Goal: Information Seeking & Learning: Learn about a topic

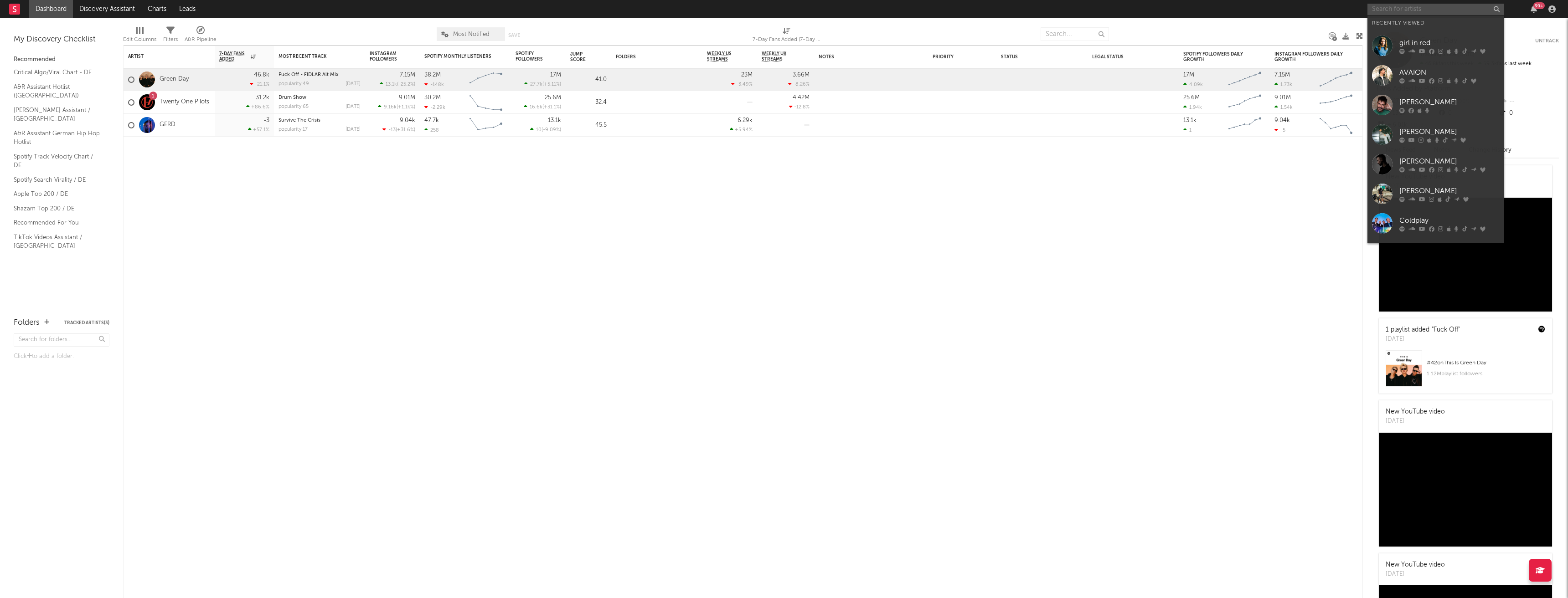
click at [1401, 8] on input "text" at bounding box center [1436, 9] width 137 height 12
type input "unheili"
click at [1424, 36] on icon at bounding box center [1423, 35] width 6 height 5
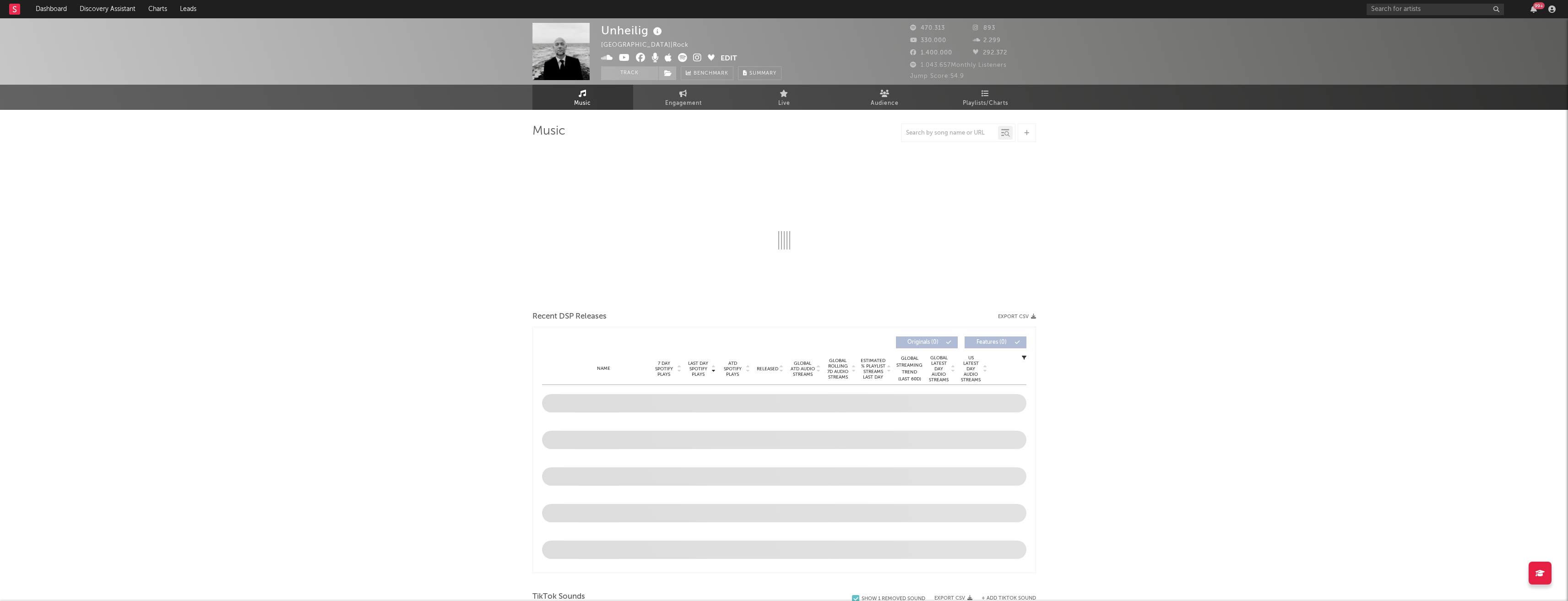
select select "6m"
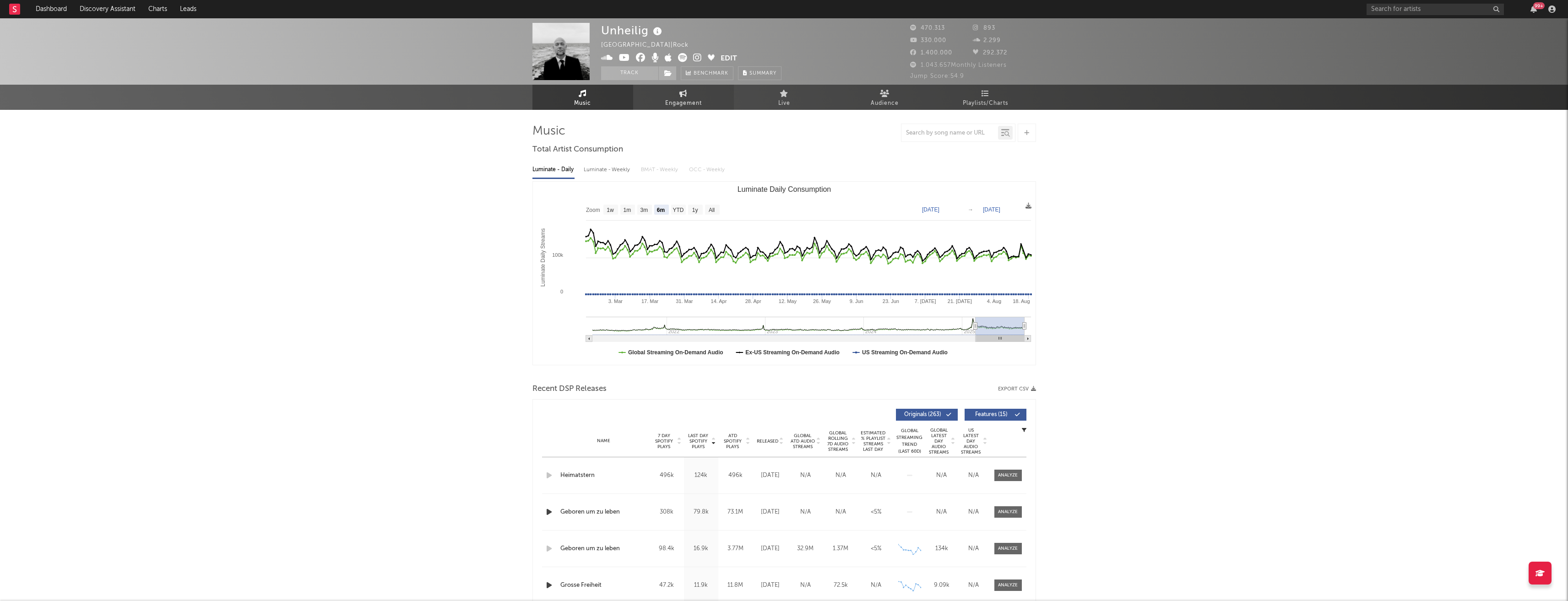
click at [678, 90] on link "Engagement" at bounding box center [683, 97] width 101 height 25
select select "1w"
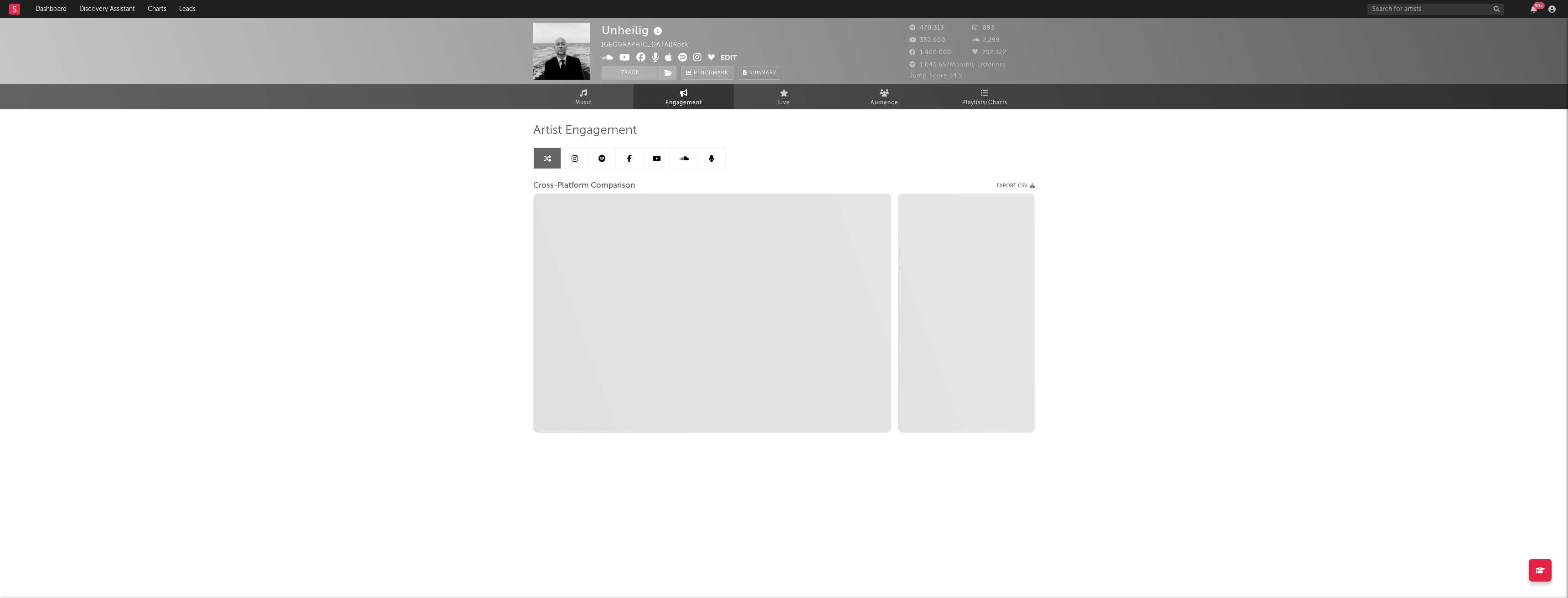
select select "1m"
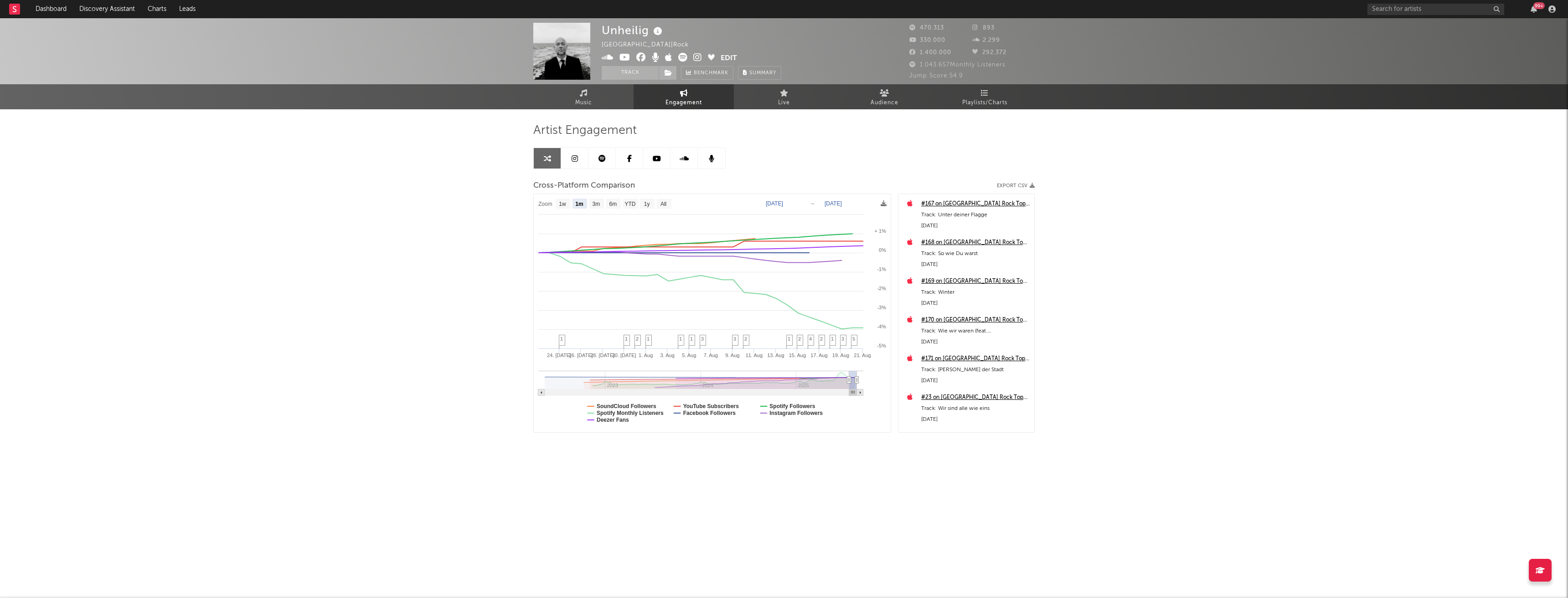
click at [734, 56] on button "Edit" at bounding box center [729, 59] width 17 height 12
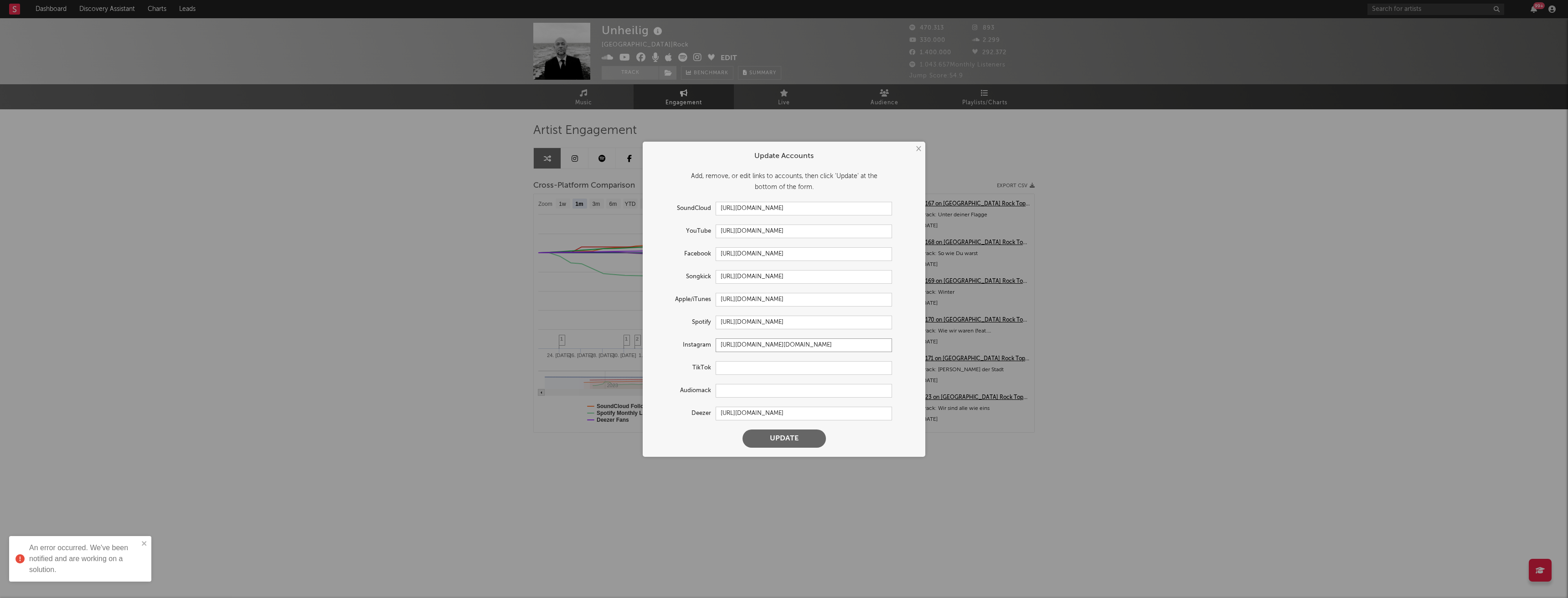
drag, startPoint x: 870, startPoint y: 343, endPoint x: 632, endPoint y: 334, distance: 238.2
click at [634, 334] on div "× Update Accounts Add, remove, or edit links to accounts, then click 'Update' a…" at bounding box center [784, 299] width 1568 height 598
paste input "unheilig_official/?hl=en"
type input "https://www.instagram.com/unheilig_official/?hl=en"
click at [794, 442] on button "Update" at bounding box center [784, 439] width 83 height 18
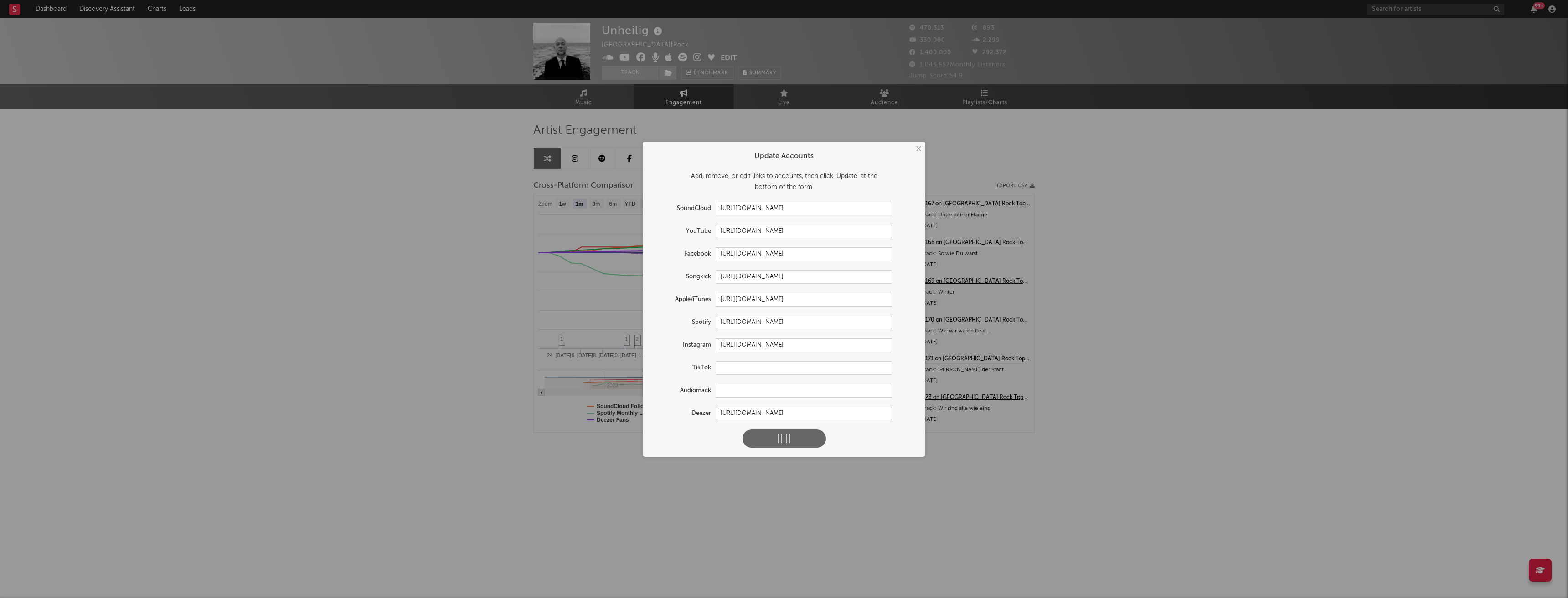
select select "1w"
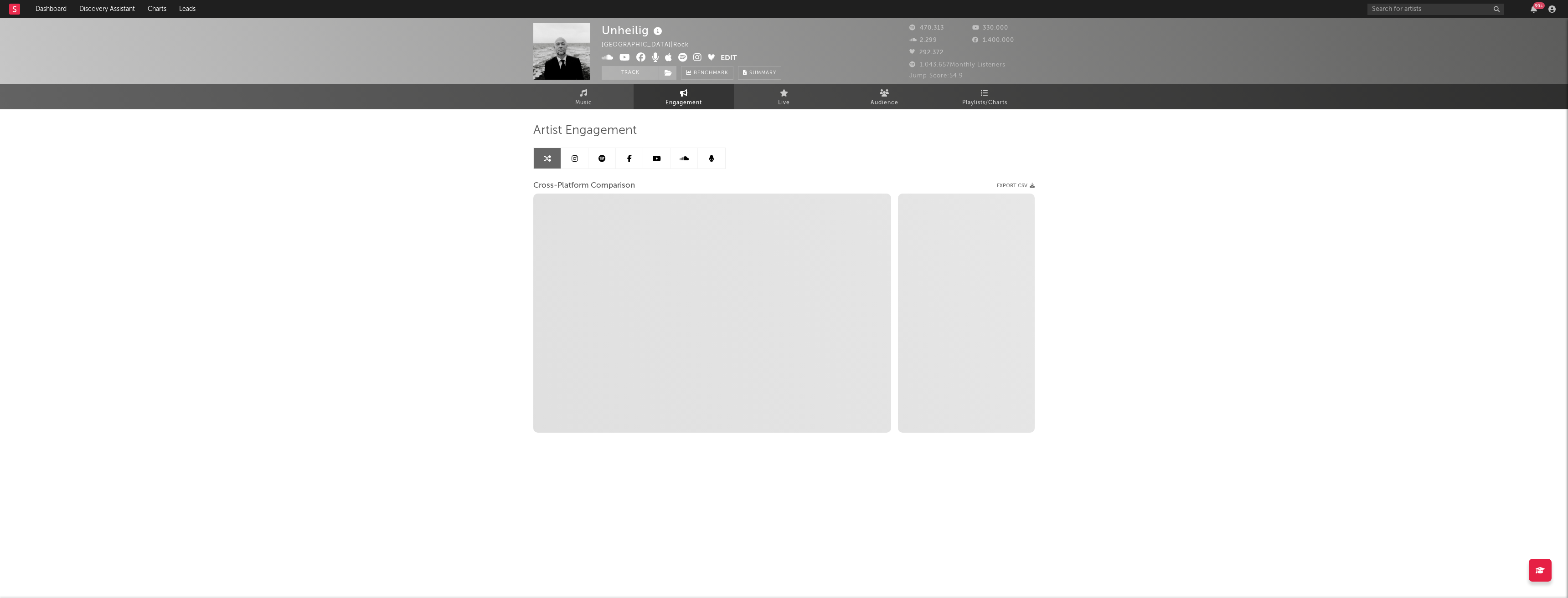
select select "1m"
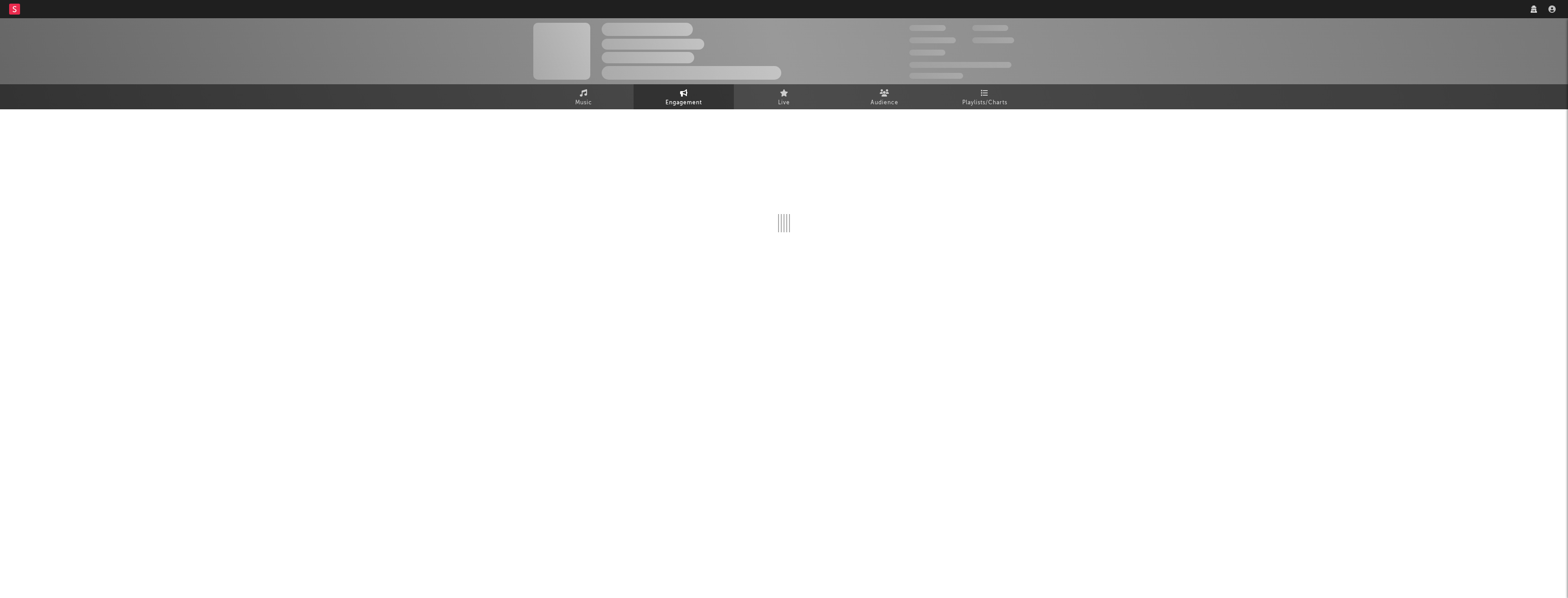
select select "1w"
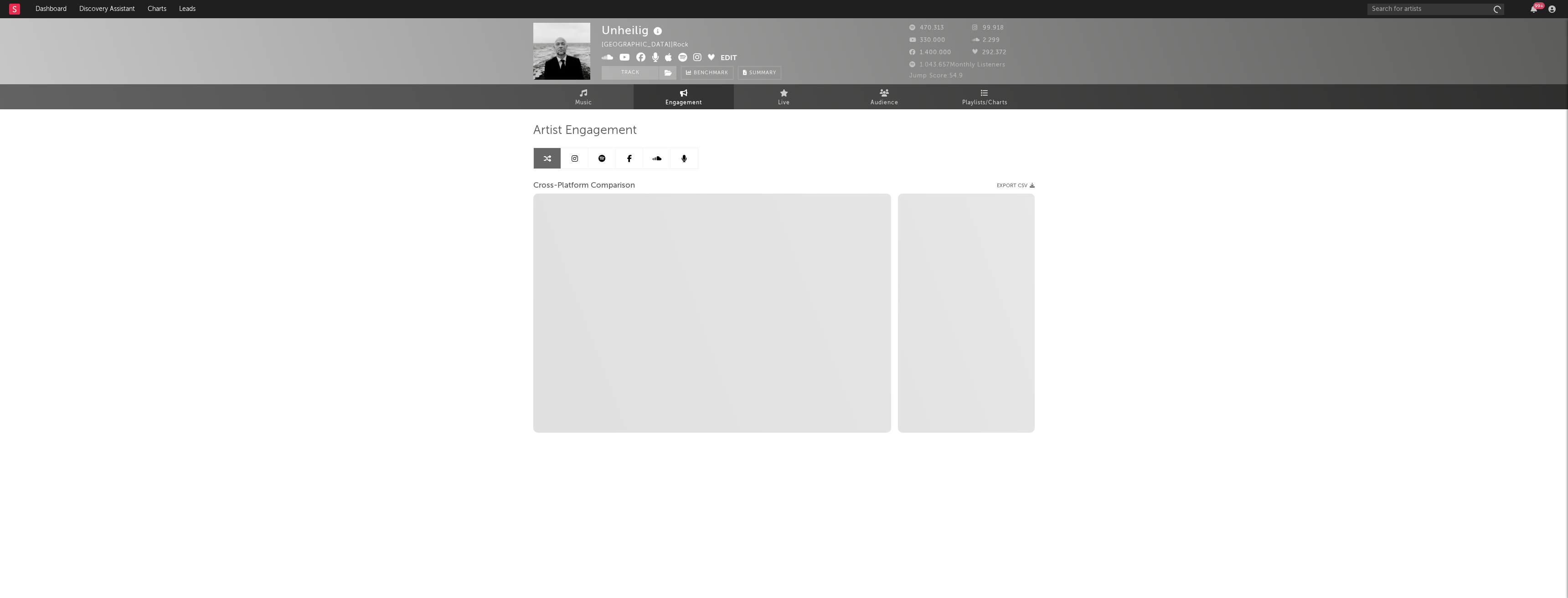
select select "1m"
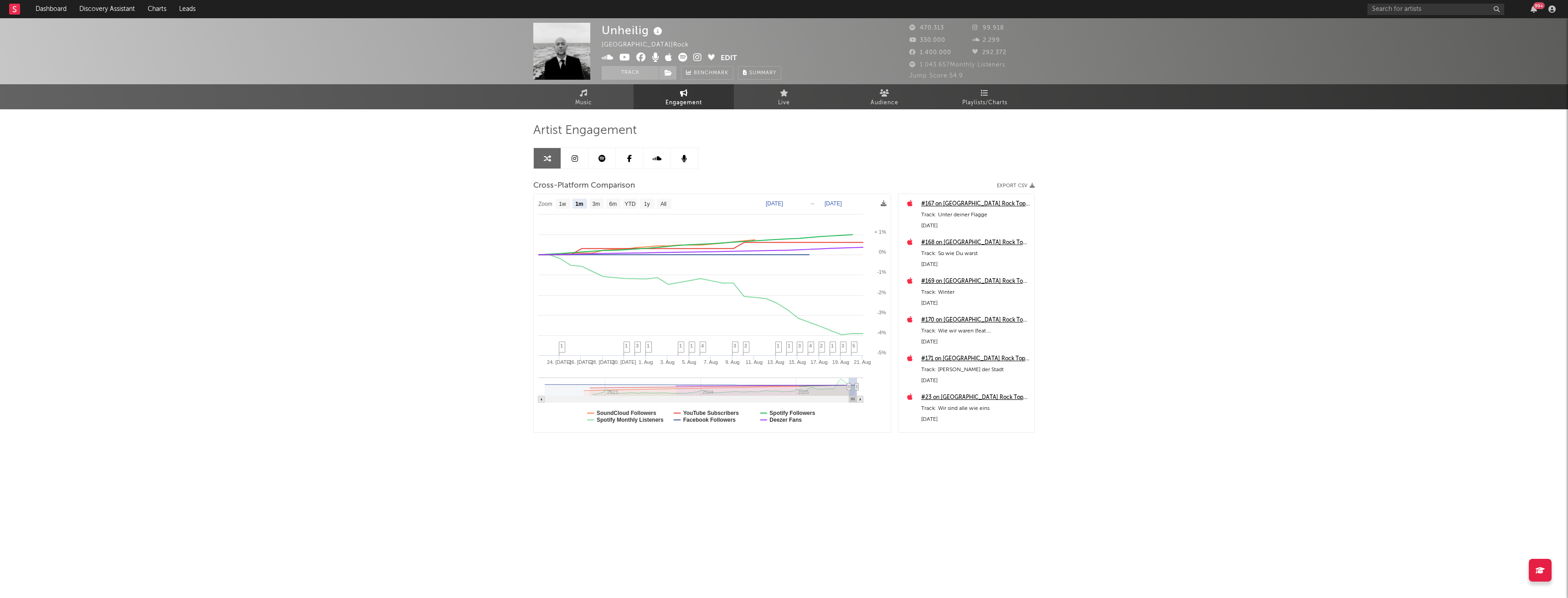
click at [595, 158] on link at bounding box center [602, 158] width 28 height 21
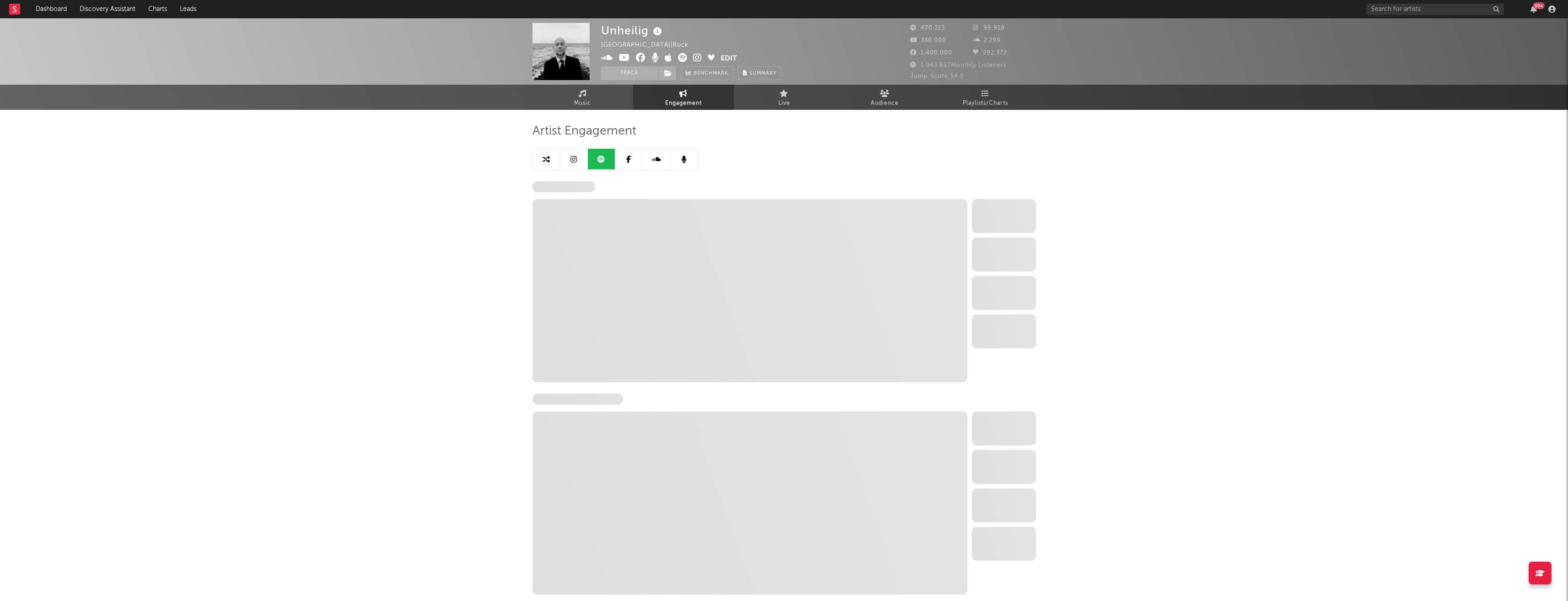
select select "6m"
select select "1w"
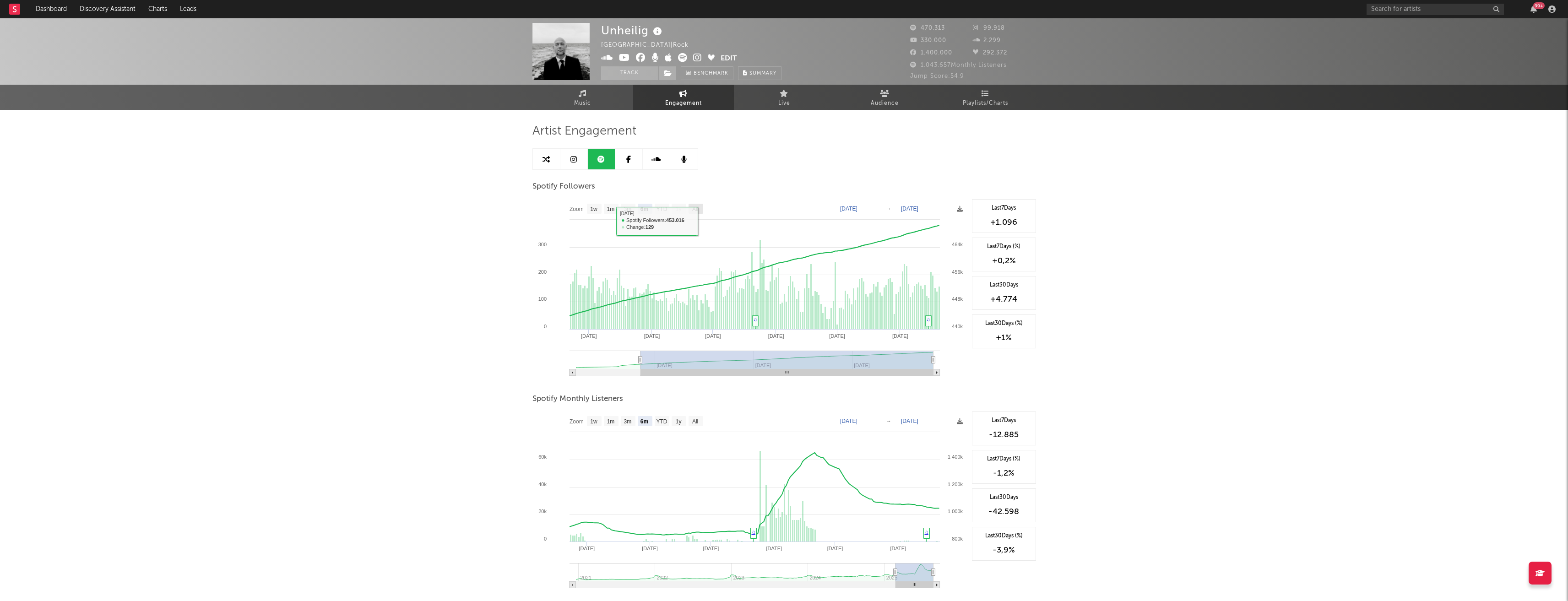
click at [698, 209] on text "All" at bounding box center [695, 209] width 6 height 6
select select "All"
type input "[DATE]"
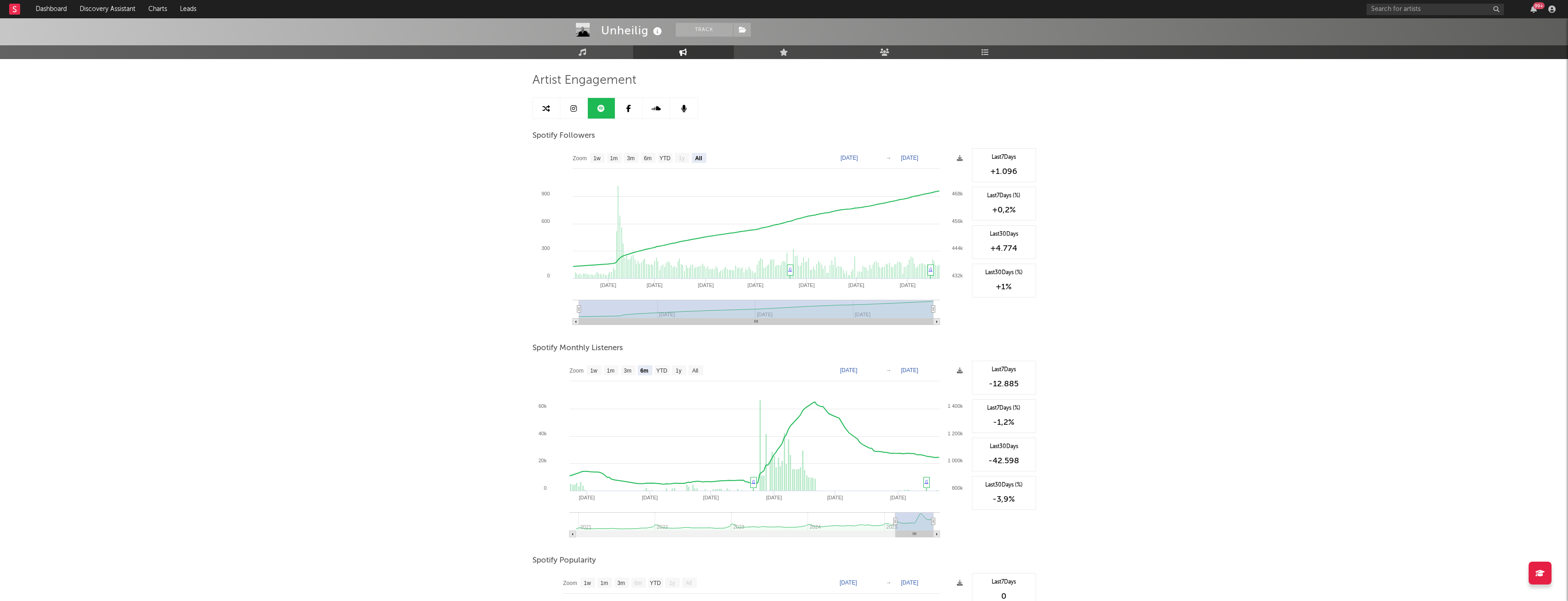
scroll to position [138, 0]
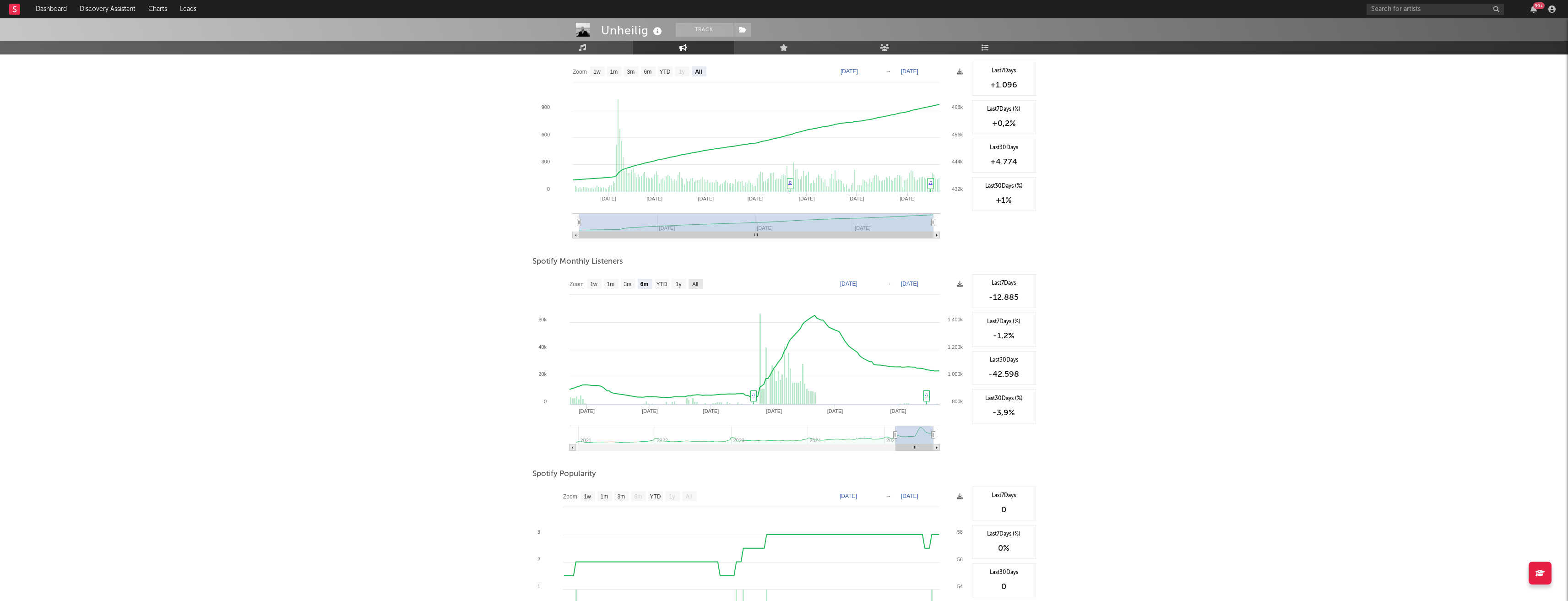
click at [698, 283] on text "All" at bounding box center [695, 284] width 6 height 6
select select "All"
type input "[DATE]"
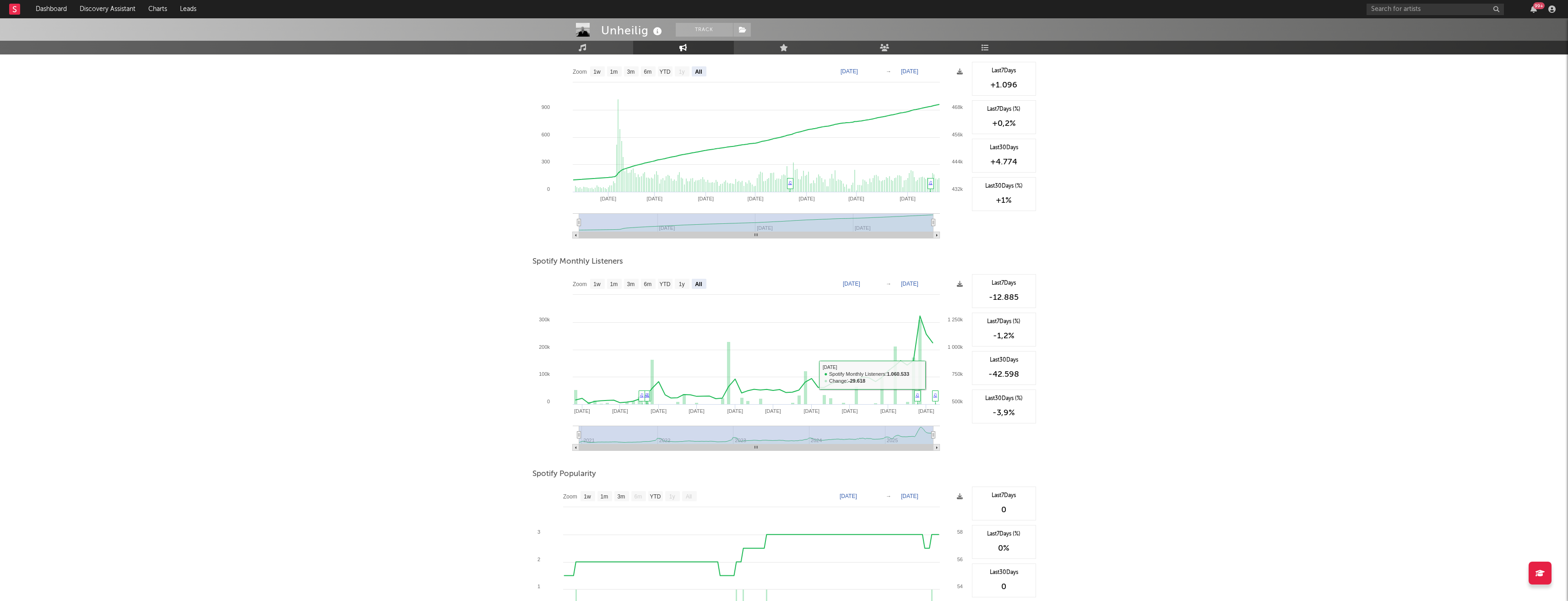
click at [1152, 398] on div "Unheilig Track [GEOGRAPHIC_DATA] | Rock Edit Track Benchmark Summary 470.313 99…" at bounding box center [784, 307] width 1568 height 853
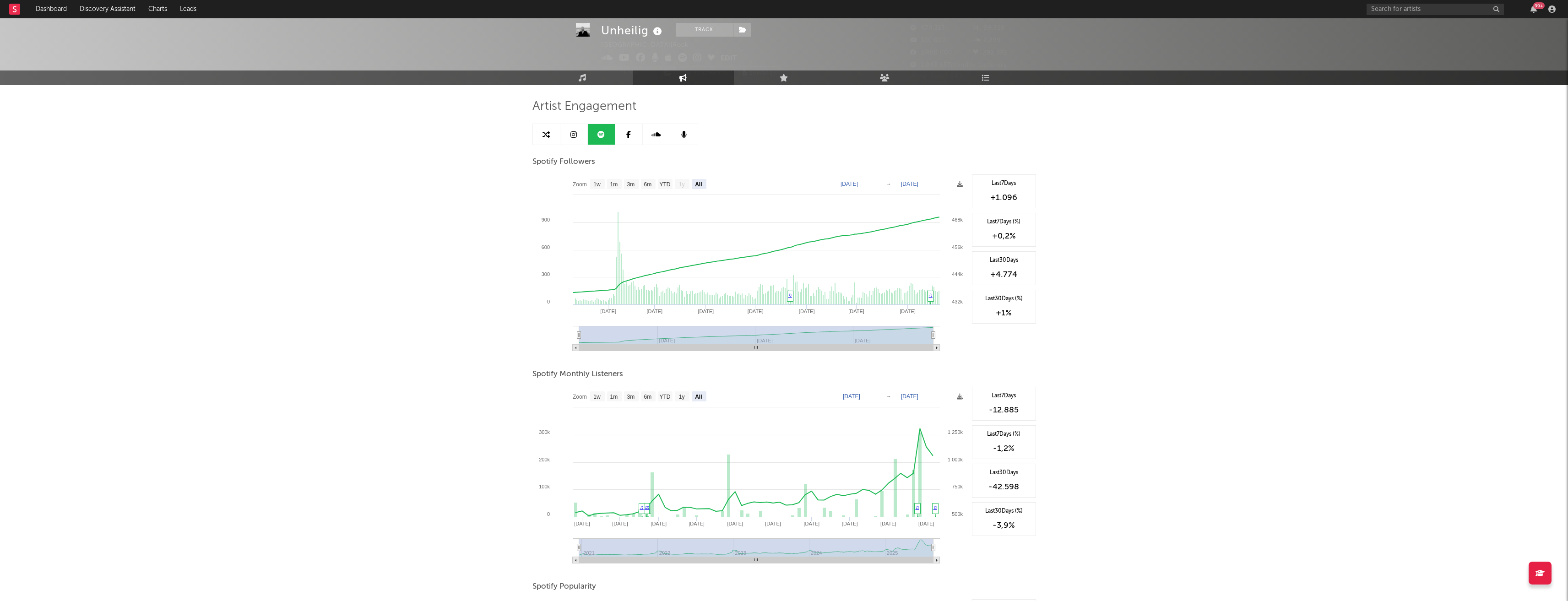
scroll to position [0, 0]
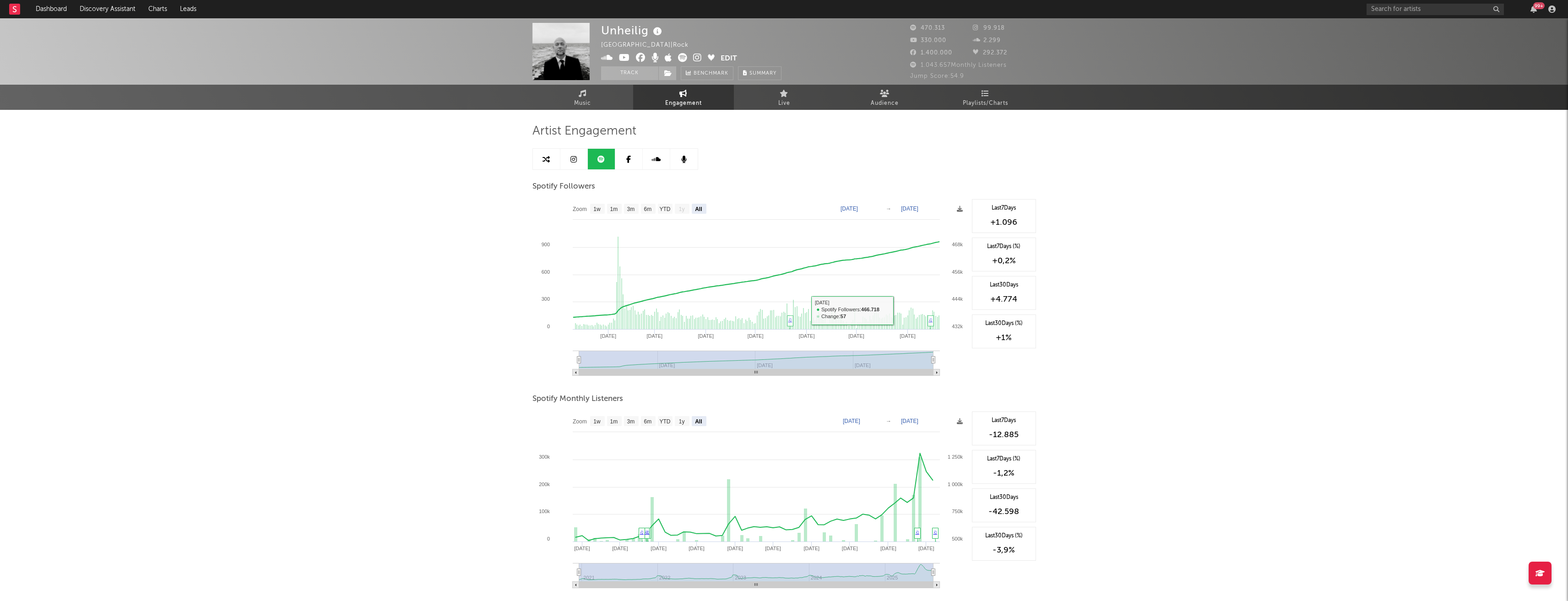
click at [1267, 327] on div "Unheilig [GEOGRAPHIC_DATA] | Rock Edit Track Benchmark Summary 470.313 99.918 3…" at bounding box center [784, 444] width 1568 height 853
click at [422, 362] on div "Unheilig [GEOGRAPHIC_DATA] | Rock Edit Track Benchmark Summary 470.313 99.918 3…" at bounding box center [784, 444] width 1568 height 853
click at [1411, 12] on input "text" at bounding box center [1435, 9] width 138 height 12
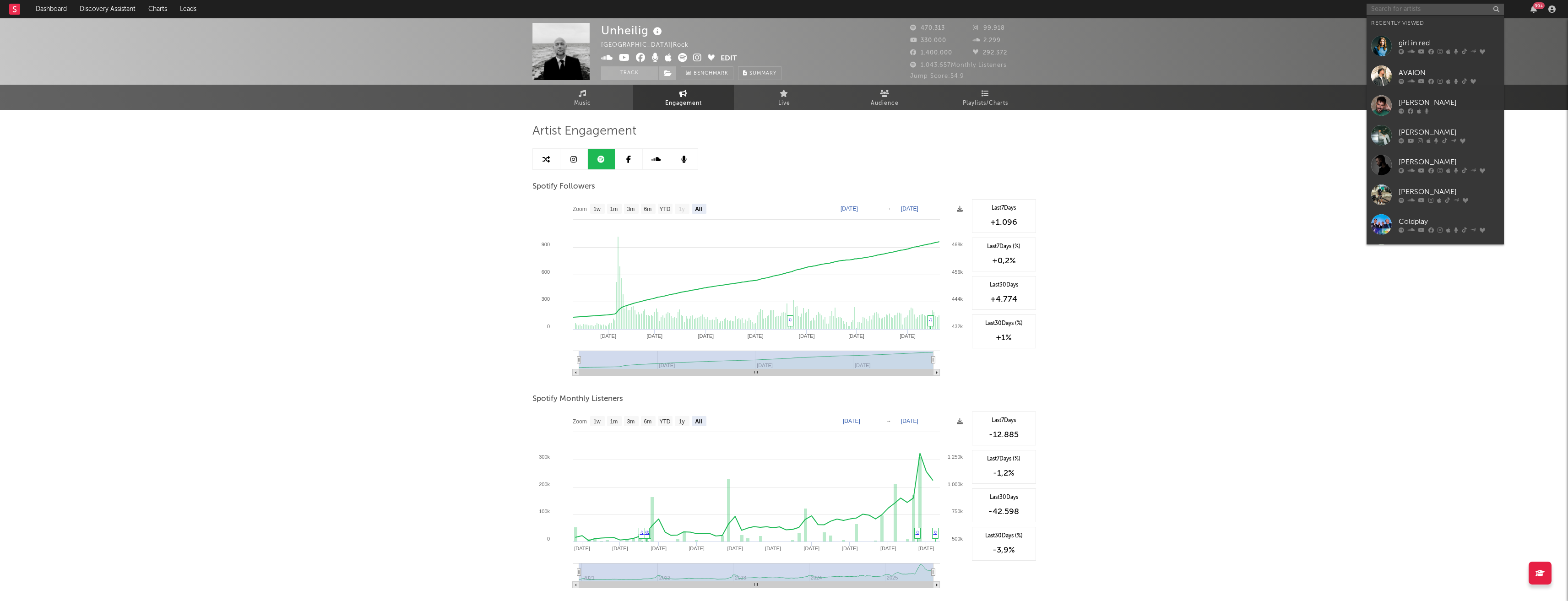
click at [1412, 10] on input "text" at bounding box center [1435, 9] width 138 height 12
type input "the dark t"
click at [1416, 30] on div "The Dark Tenor" at bounding box center [1449, 28] width 101 height 11
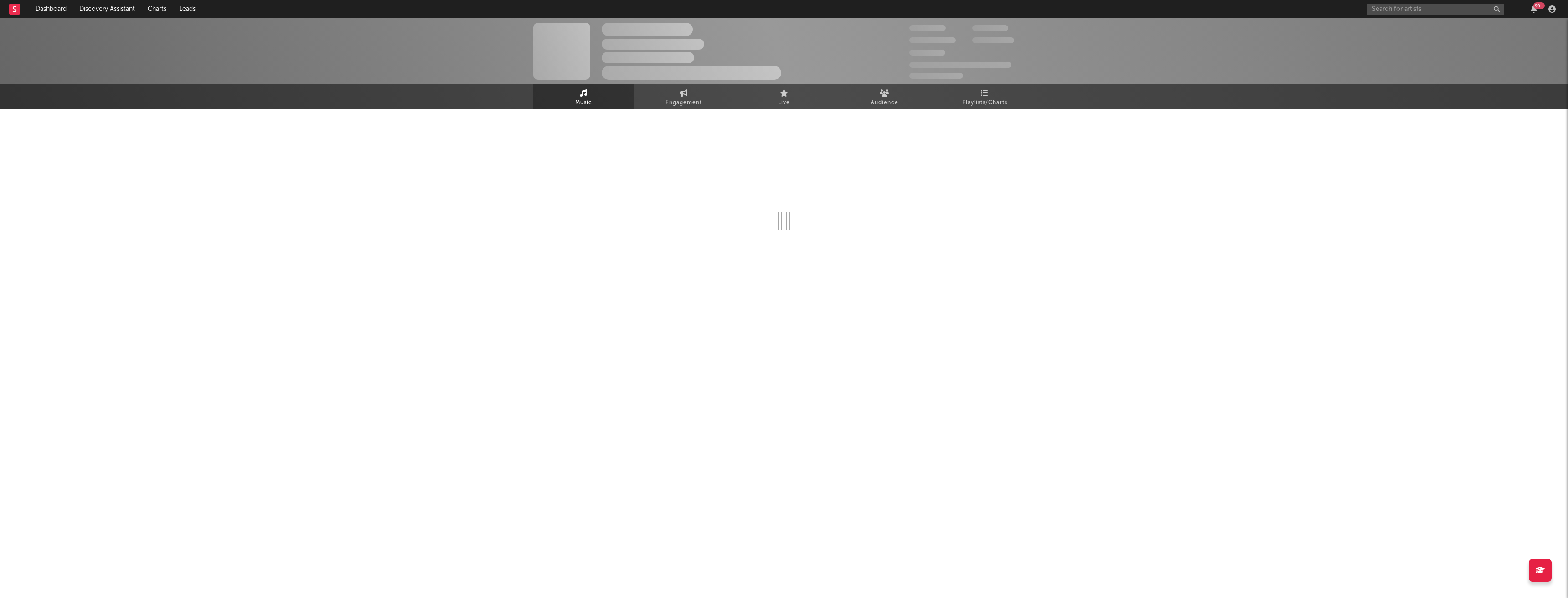
select select "6m"
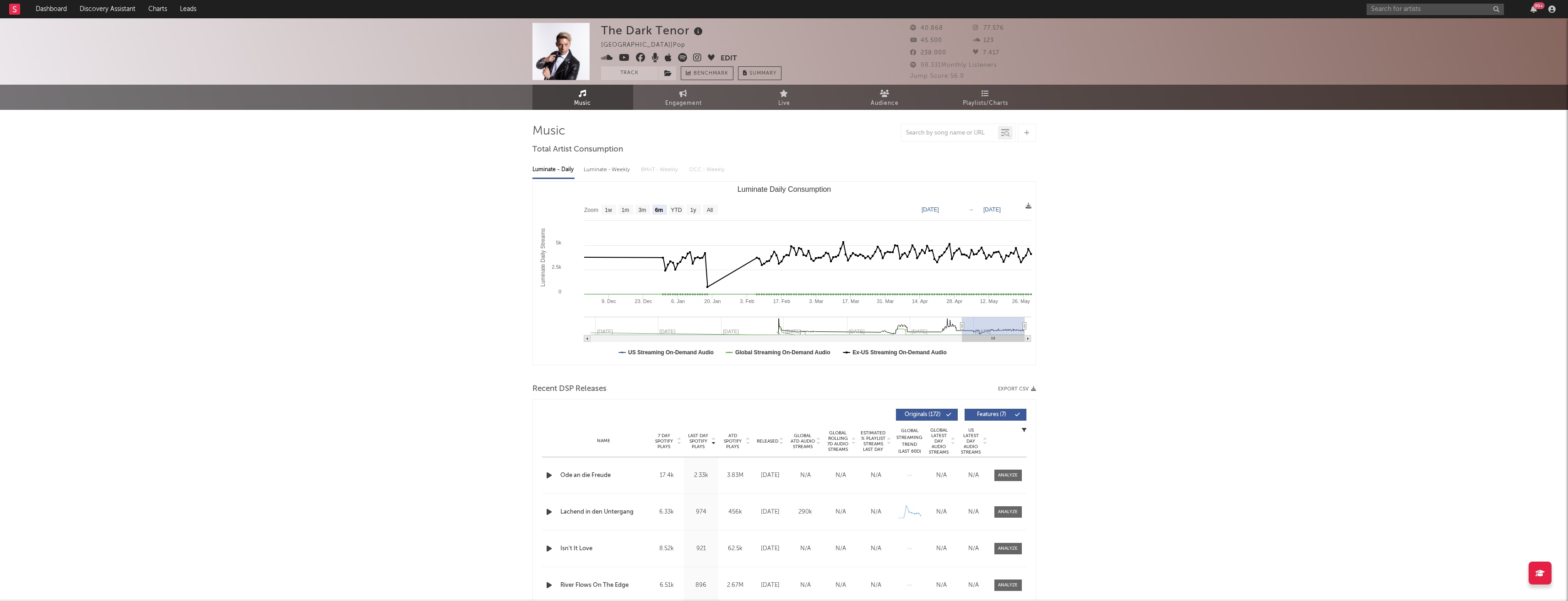
click at [357, 378] on div "The Dark Tenor [GEOGRAPHIC_DATA] | Pop Edit Track Benchmark Summary 40.868 77.5…" at bounding box center [784, 600] width 1568 height 1163
click at [692, 104] on span "Engagement" at bounding box center [684, 104] width 37 height 11
select select "1w"
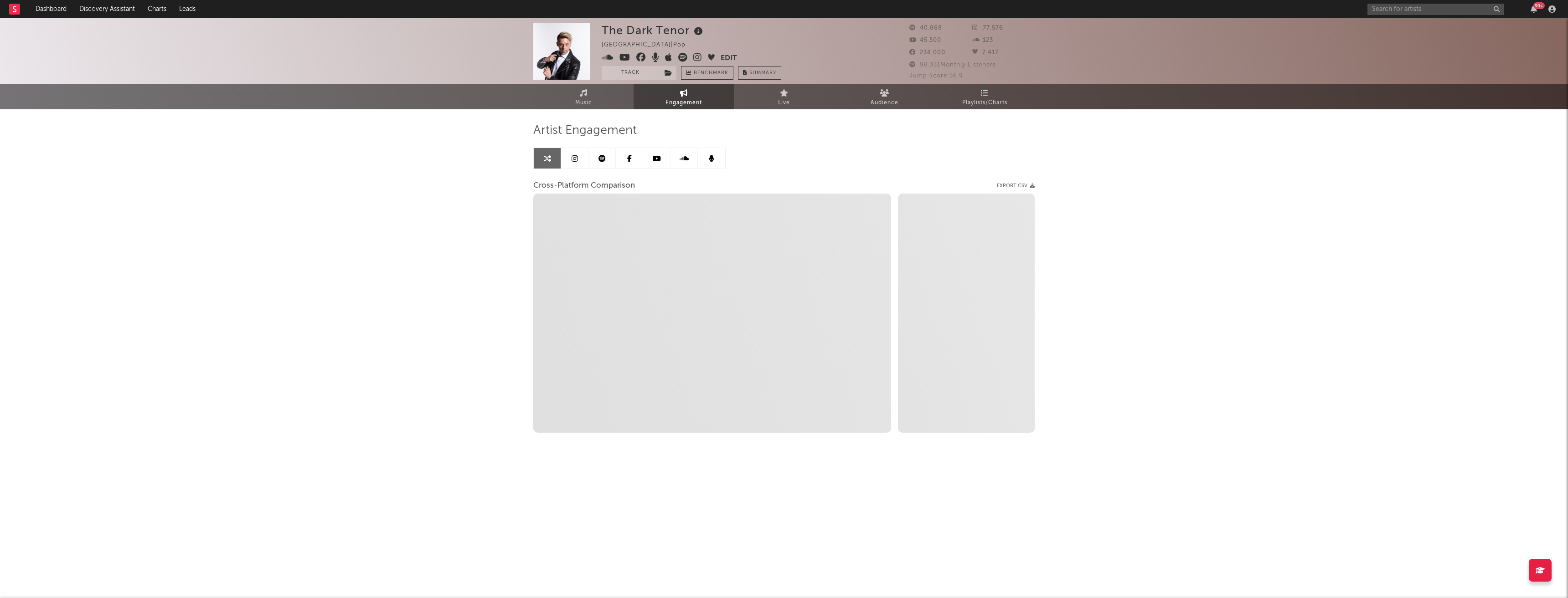
select select "1m"
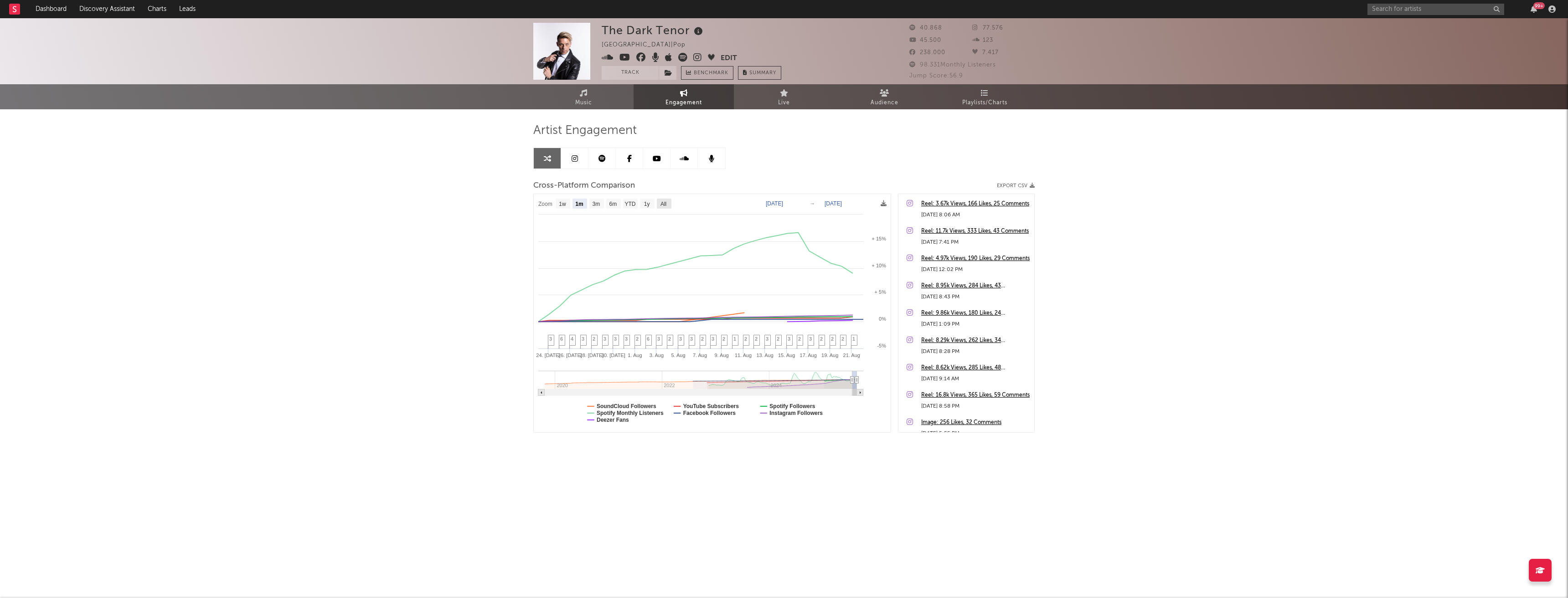
drag, startPoint x: 665, startPoint y: 204, endPoint x: 597, endPoint y: 156, distance: 83.2
click at [665, 204] on text "All" at bounding box center [664, 204] width 6 height 6
click at [662, 199] on rect at bounding box center [664, 203] width 15 height 10
click at [597, 156] on link at bounding box center [602, 158] width 28 height 21
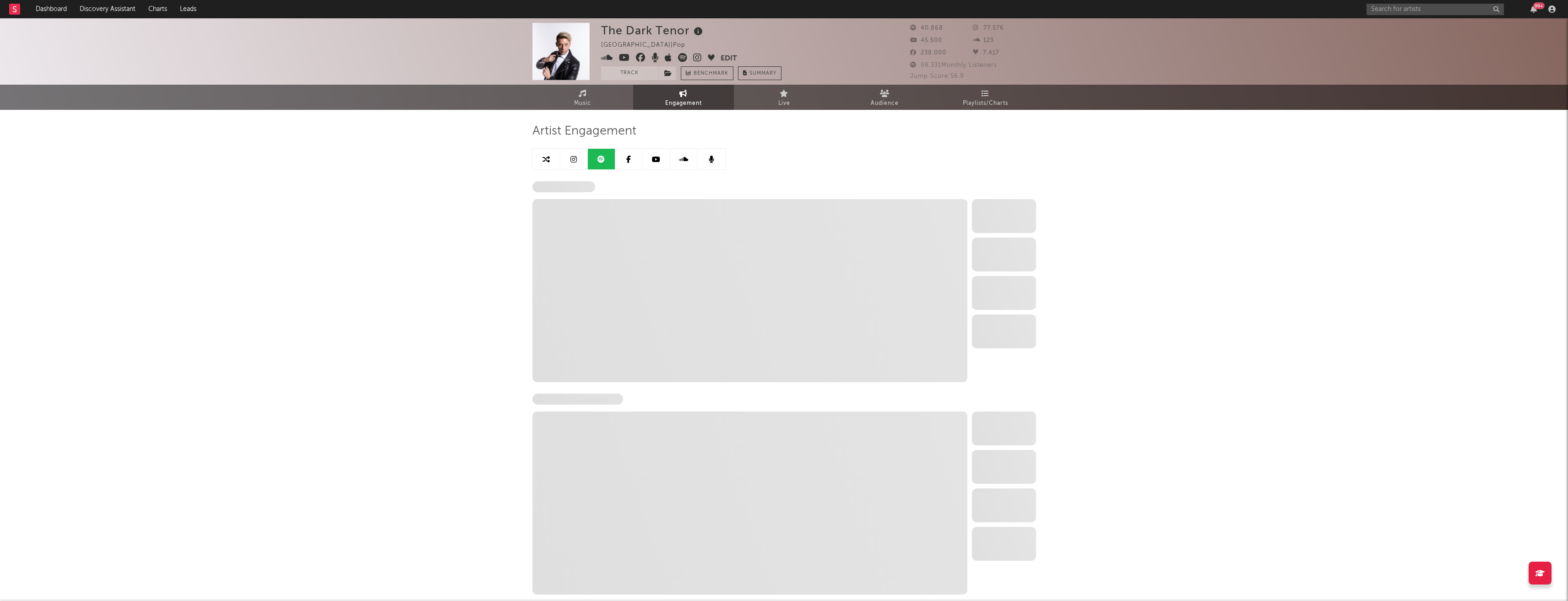
select select "6m"
select select "1w"
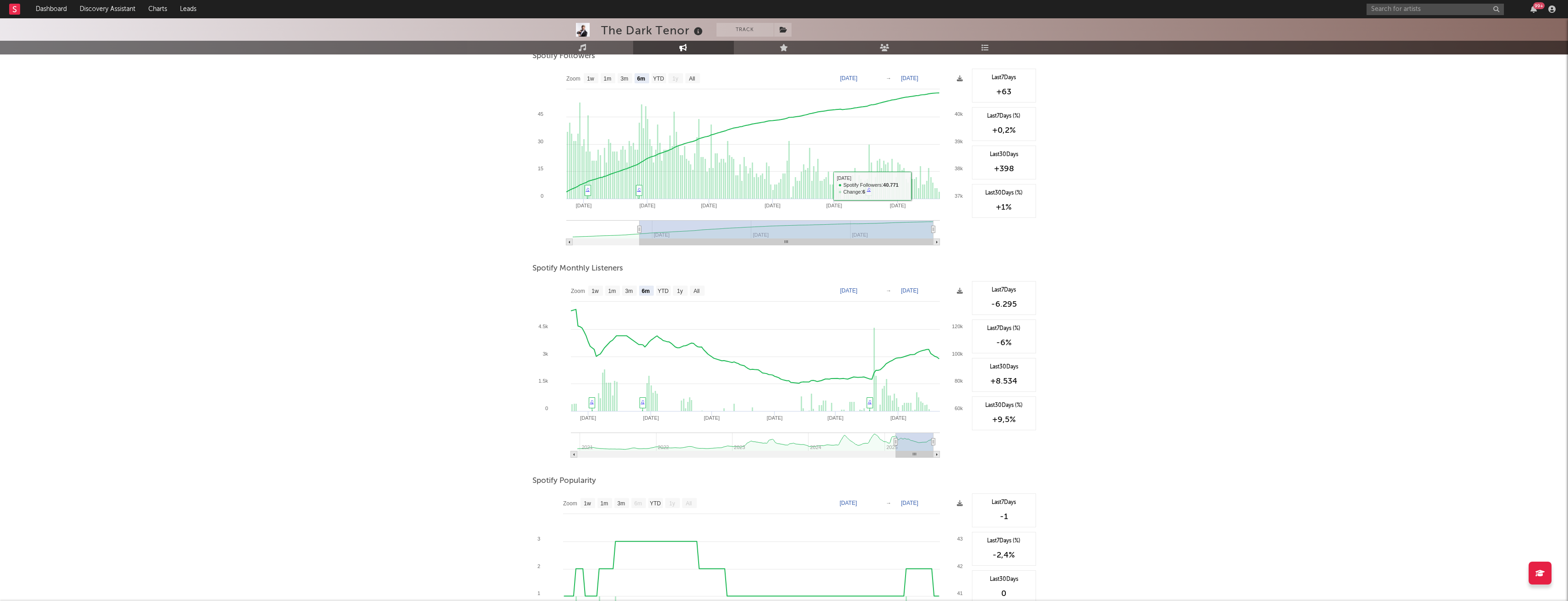
scroll to position [138, 0]
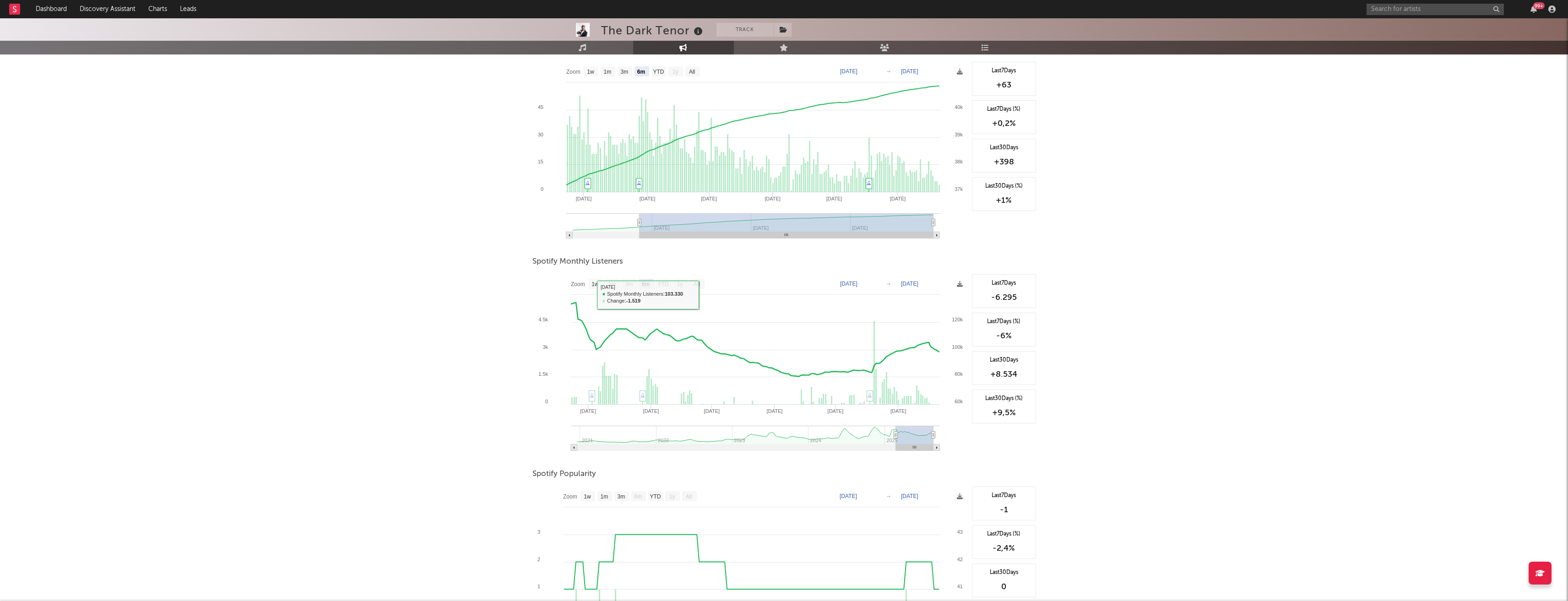
click at [699, 284] on text "All" at bounding box center [696, 284] width 6 height 6
select select "All"
type input "[DATE]"
